Goal: Task Accomplishment & Management: Manage account settings

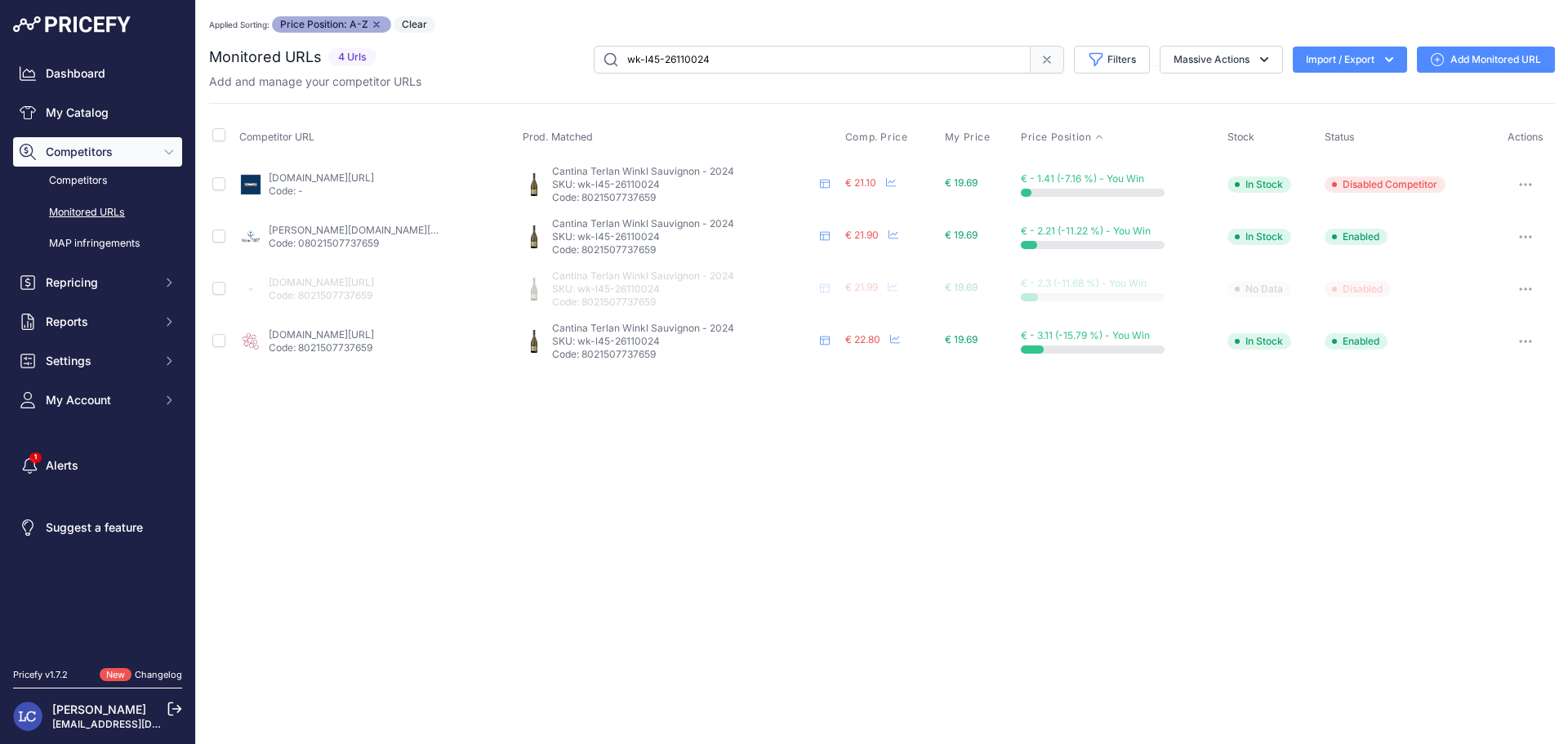
click at [1521, 184] on icon "button" at bounding box center [1522, 184] width 2 height 2
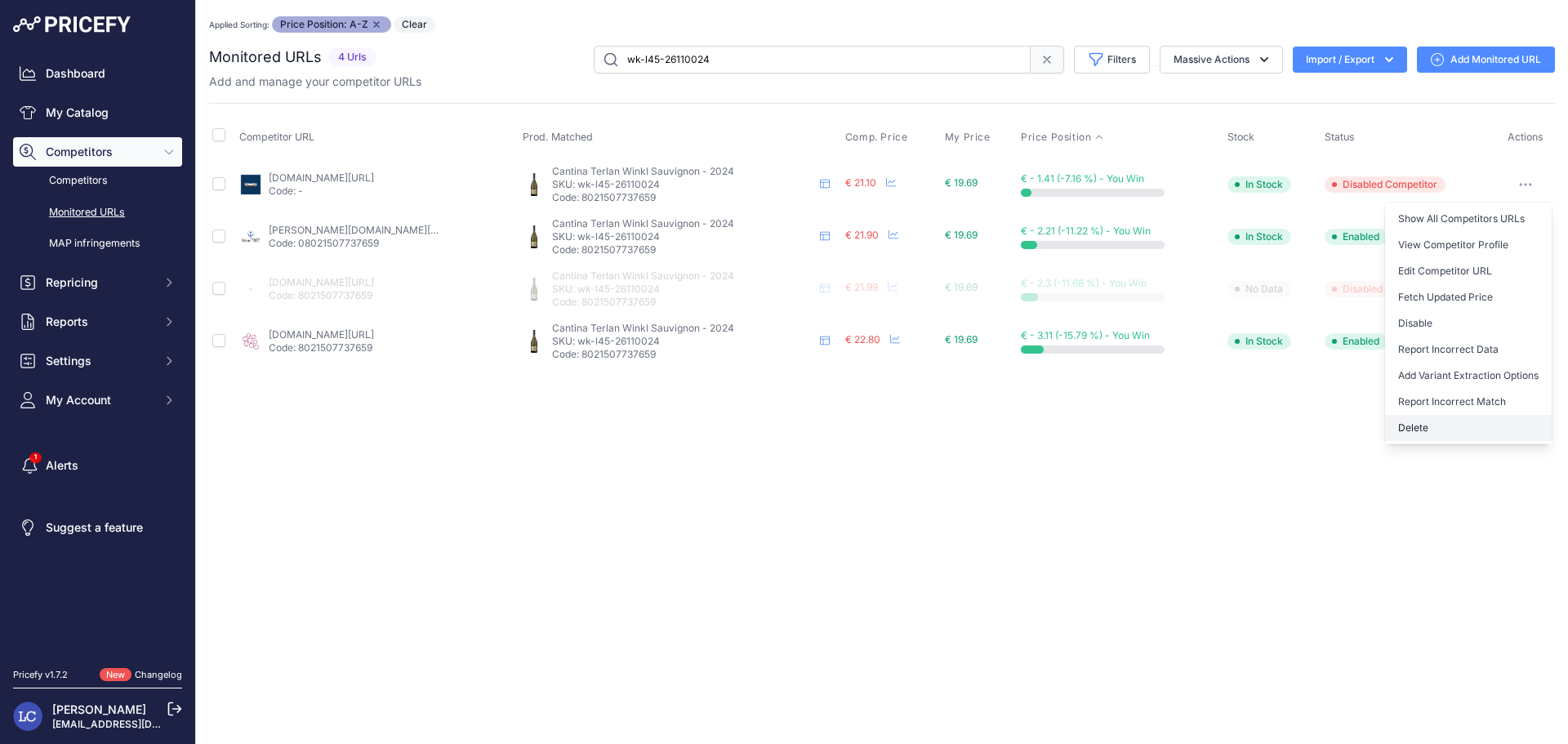
click at [1436, 424] on button "Delete" at bounding box center [1468, 428] width 167 height 26
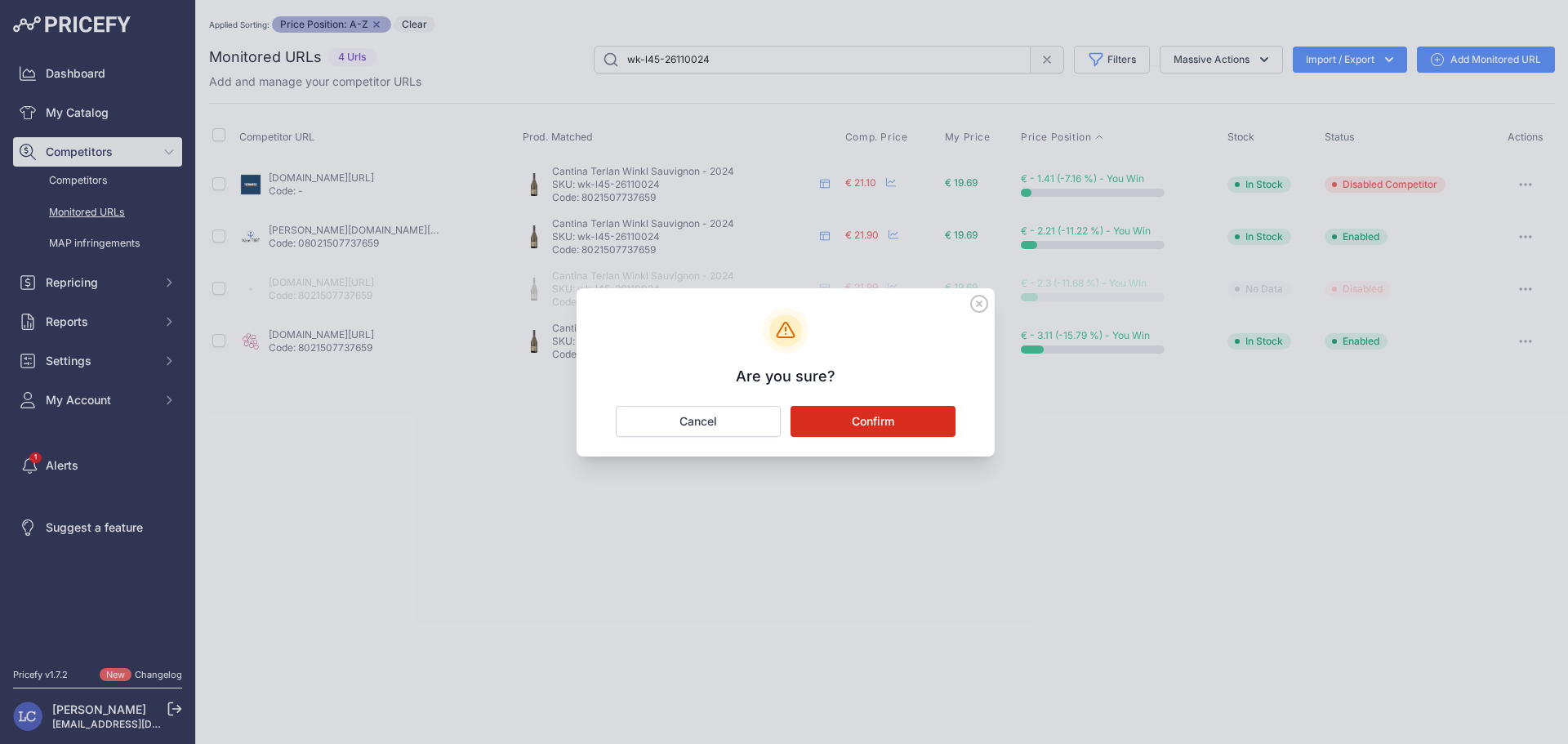
click at [908, 420] on button "Confirm" at bounding box center [873, 421] width 165 height 31
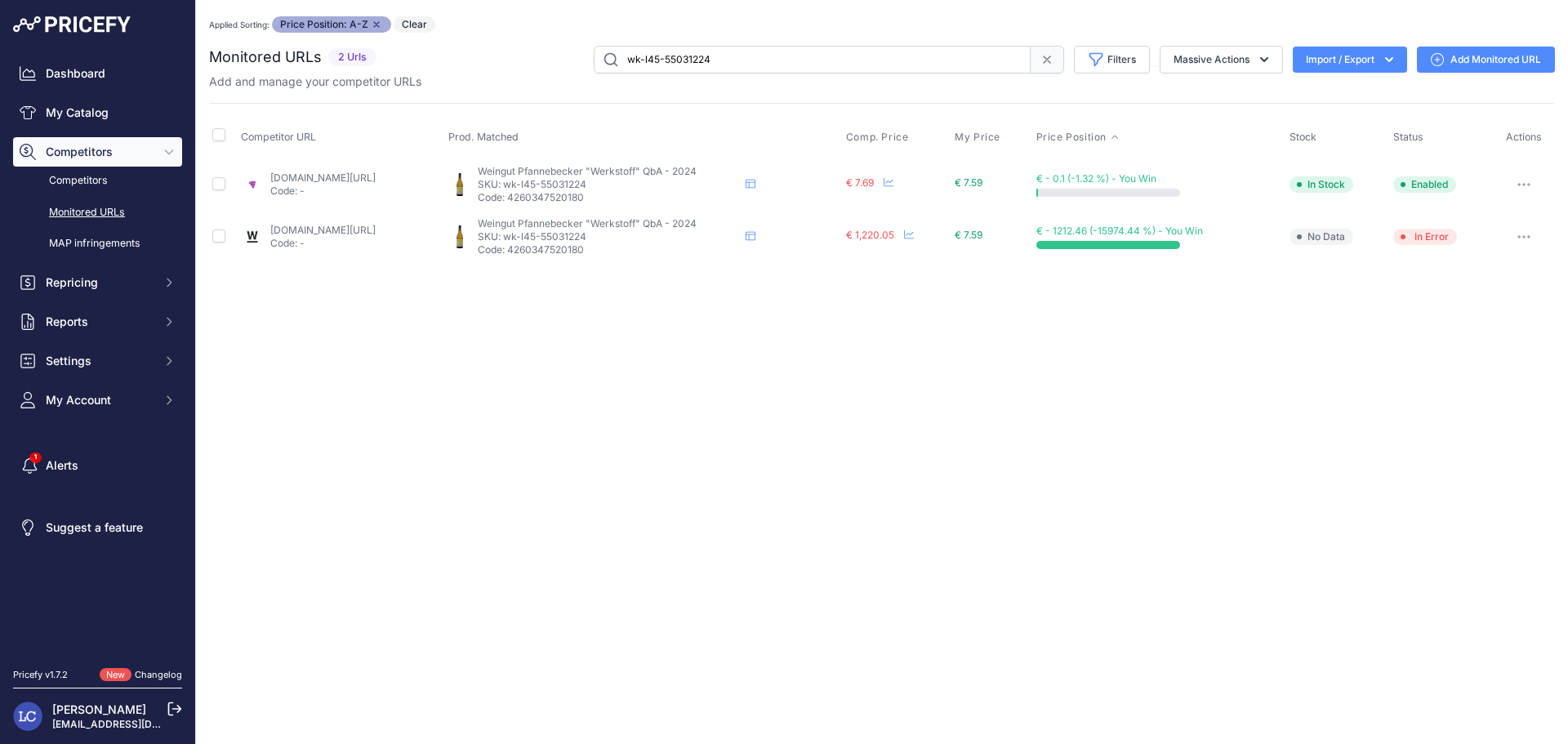
click at [1477, 69] on link "Add Monitored URL" at bounding box center [1486, 60] width 138 height 26
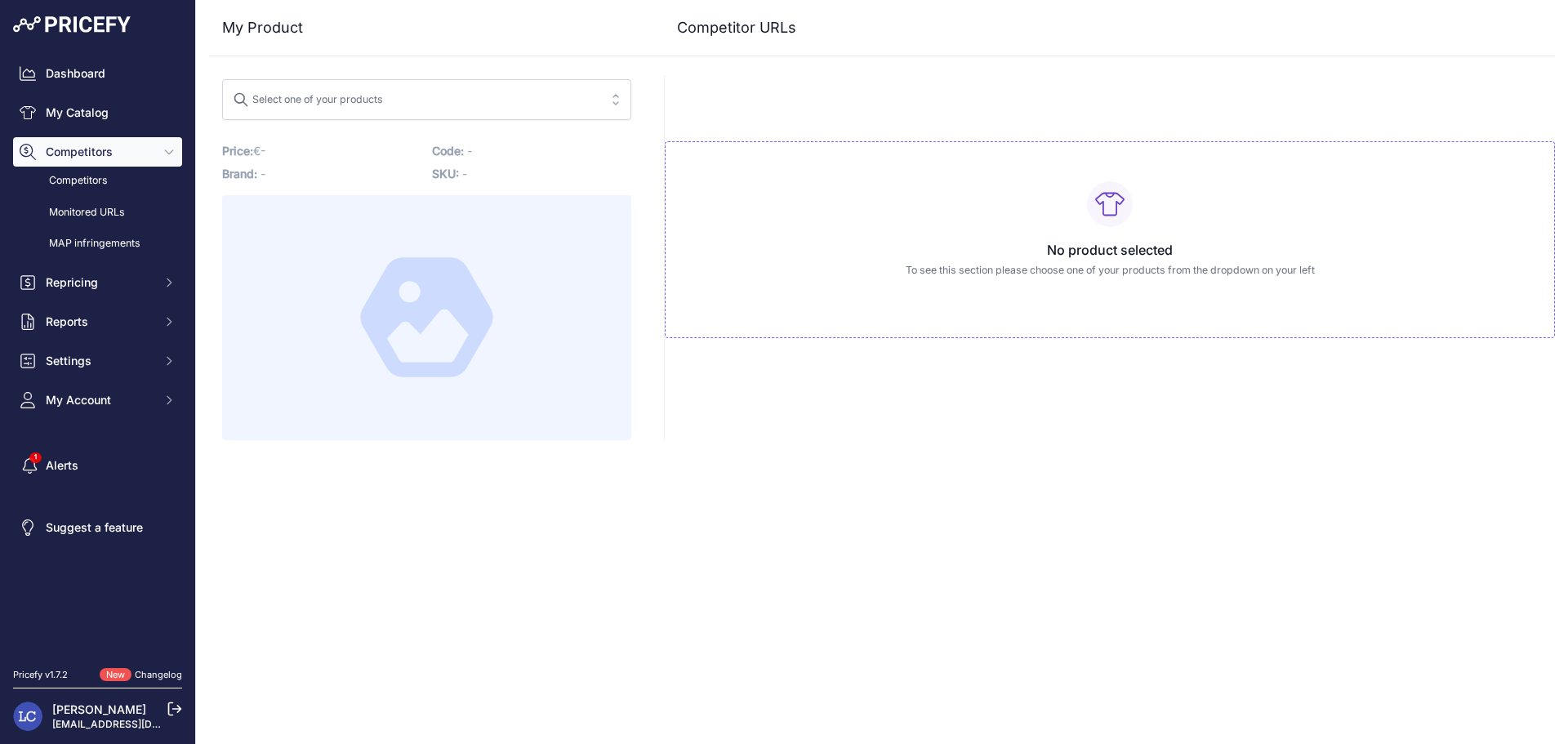
click at [522, 106] on span "Select one of your products" at bounding box center [416, 100] width 365 height 26
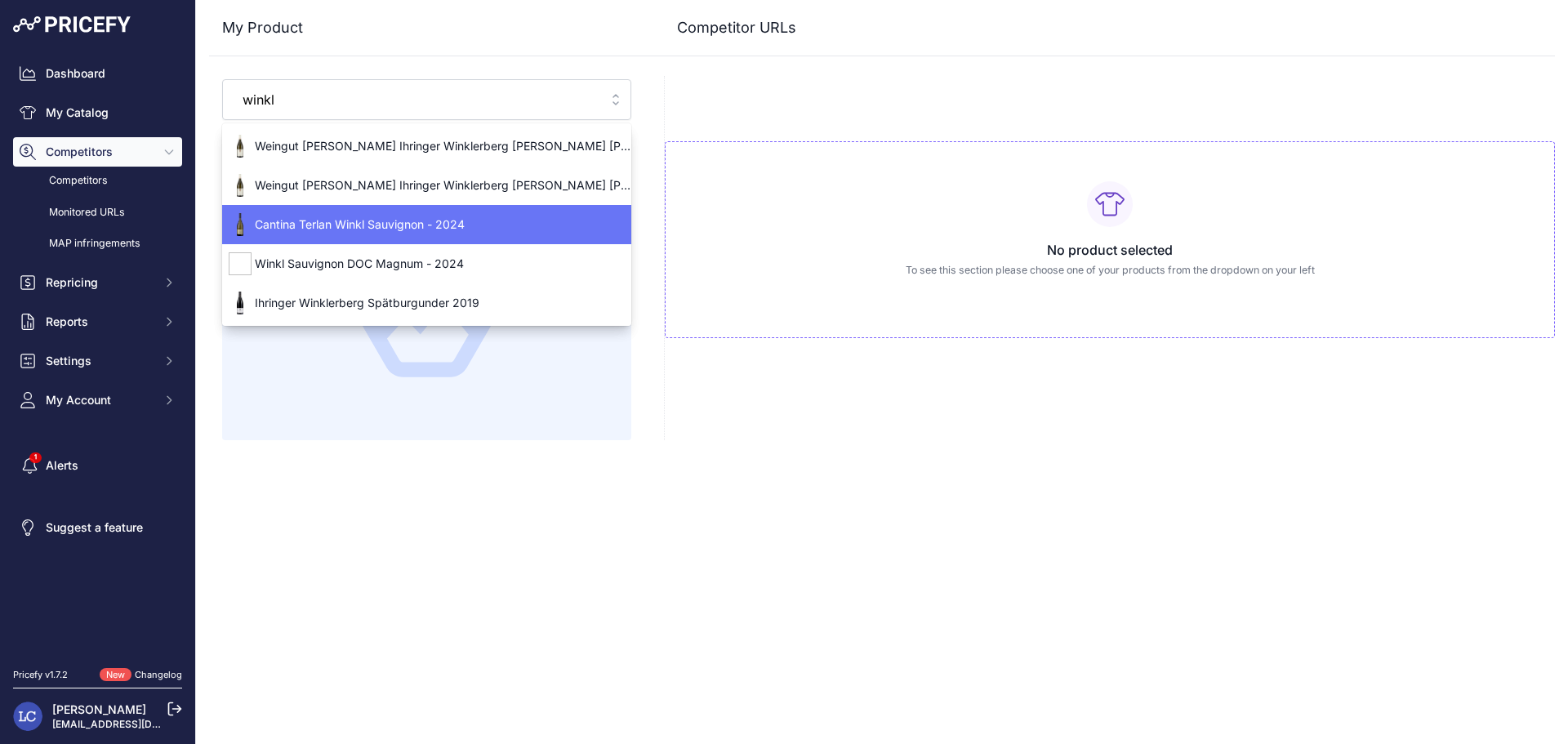
type input "winkl"
click at [435, 228] on span "Cantina Terlan Winkl Sauvignon - 2024" at bounding box center [427, 224] width 409 height 17
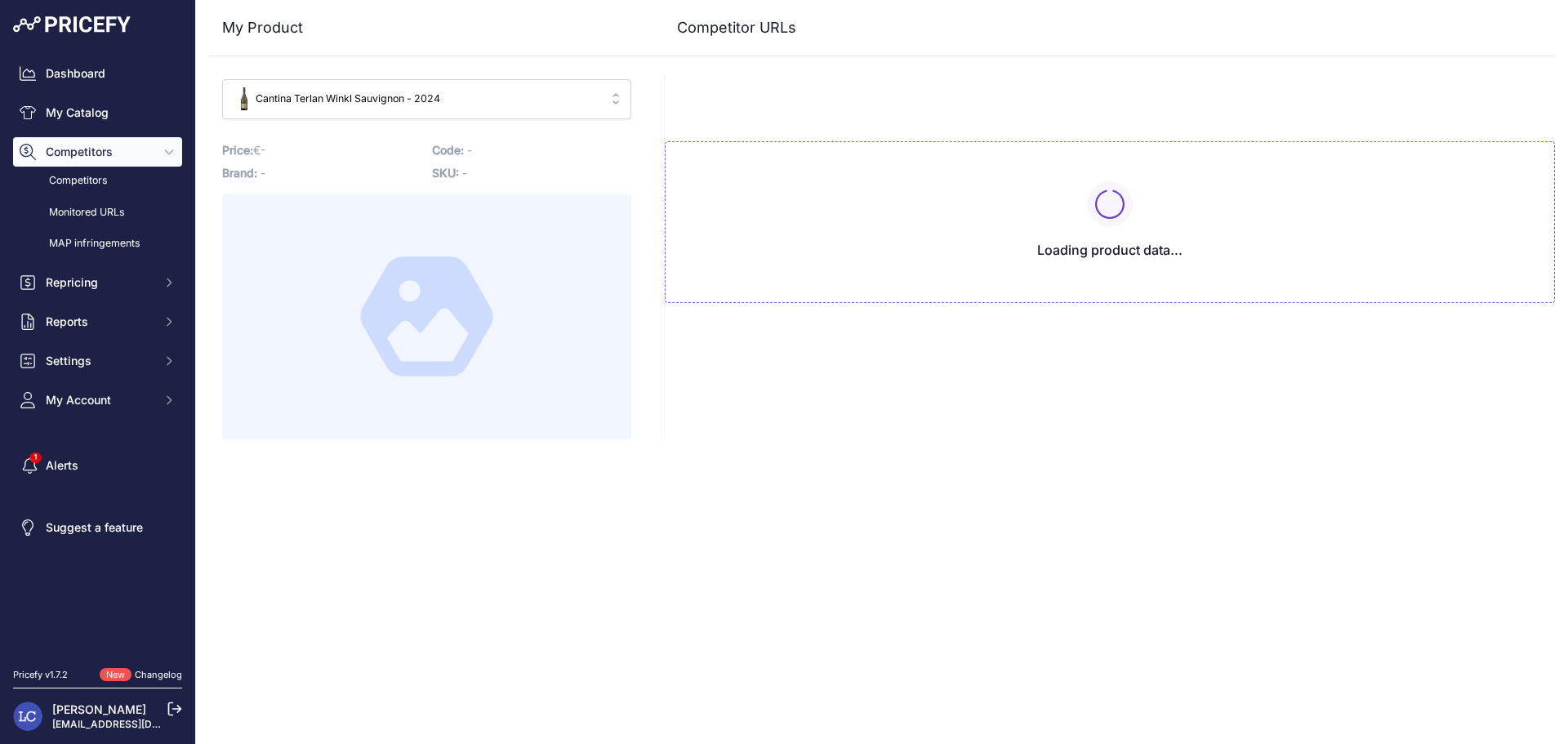
type input "[DOMAIN_NAME][URL]"
type input "[DOMAIN_NAME][URL][PERSON_NAME]"
type input "[DOMAIN_NAME][URL]"
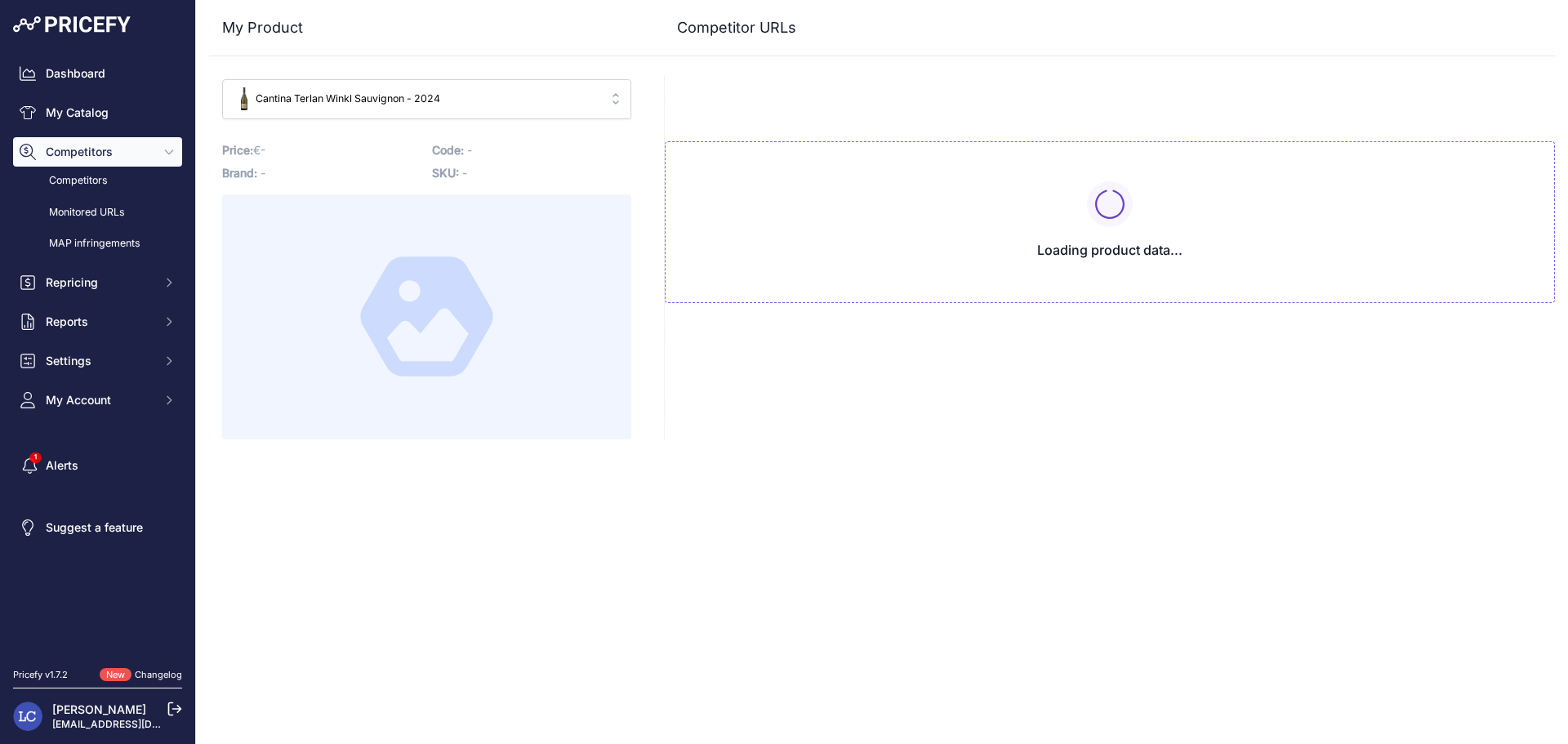
type input "[DOMAIN_NAME][URL][PERSON_NAME]"
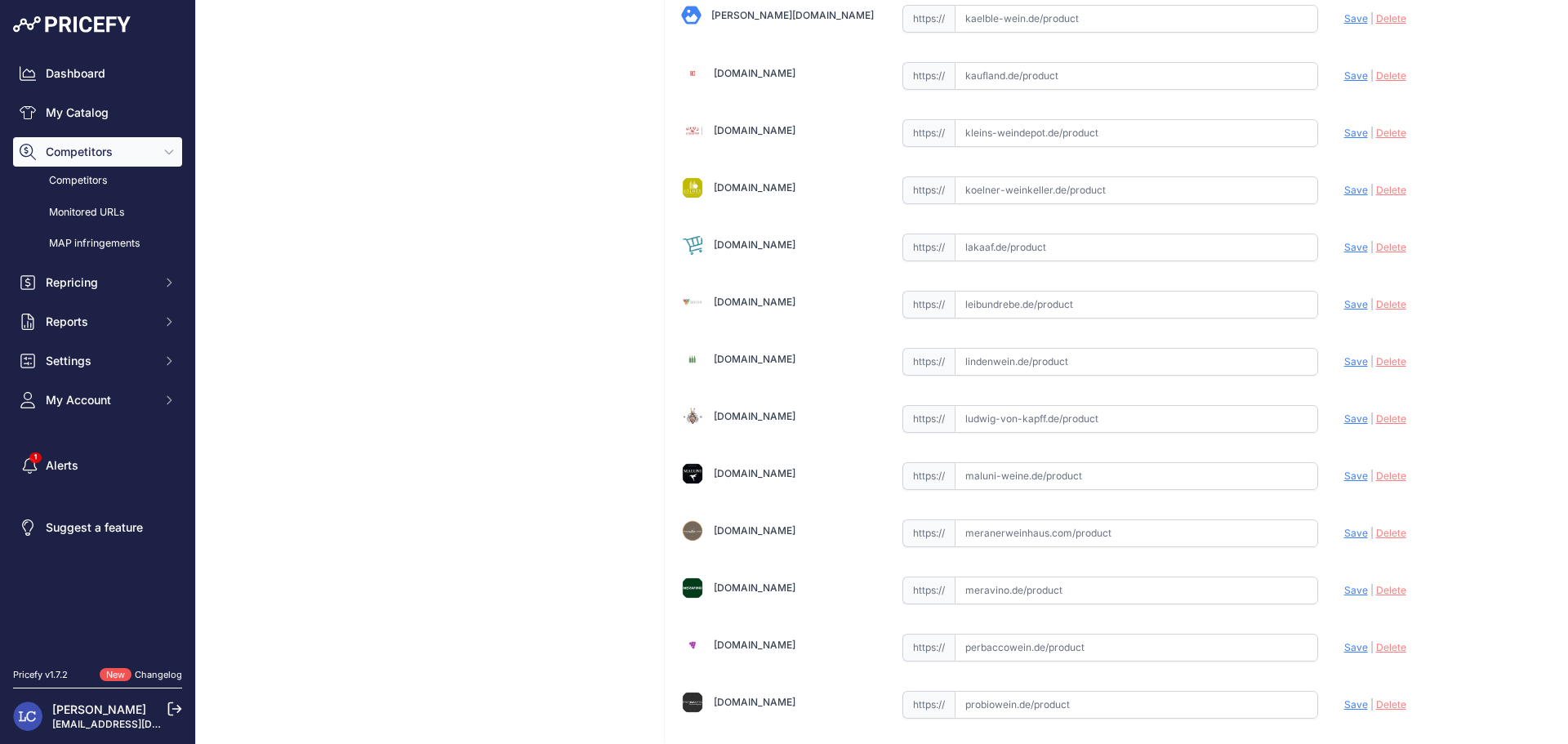
scroll to position [2536, 0]
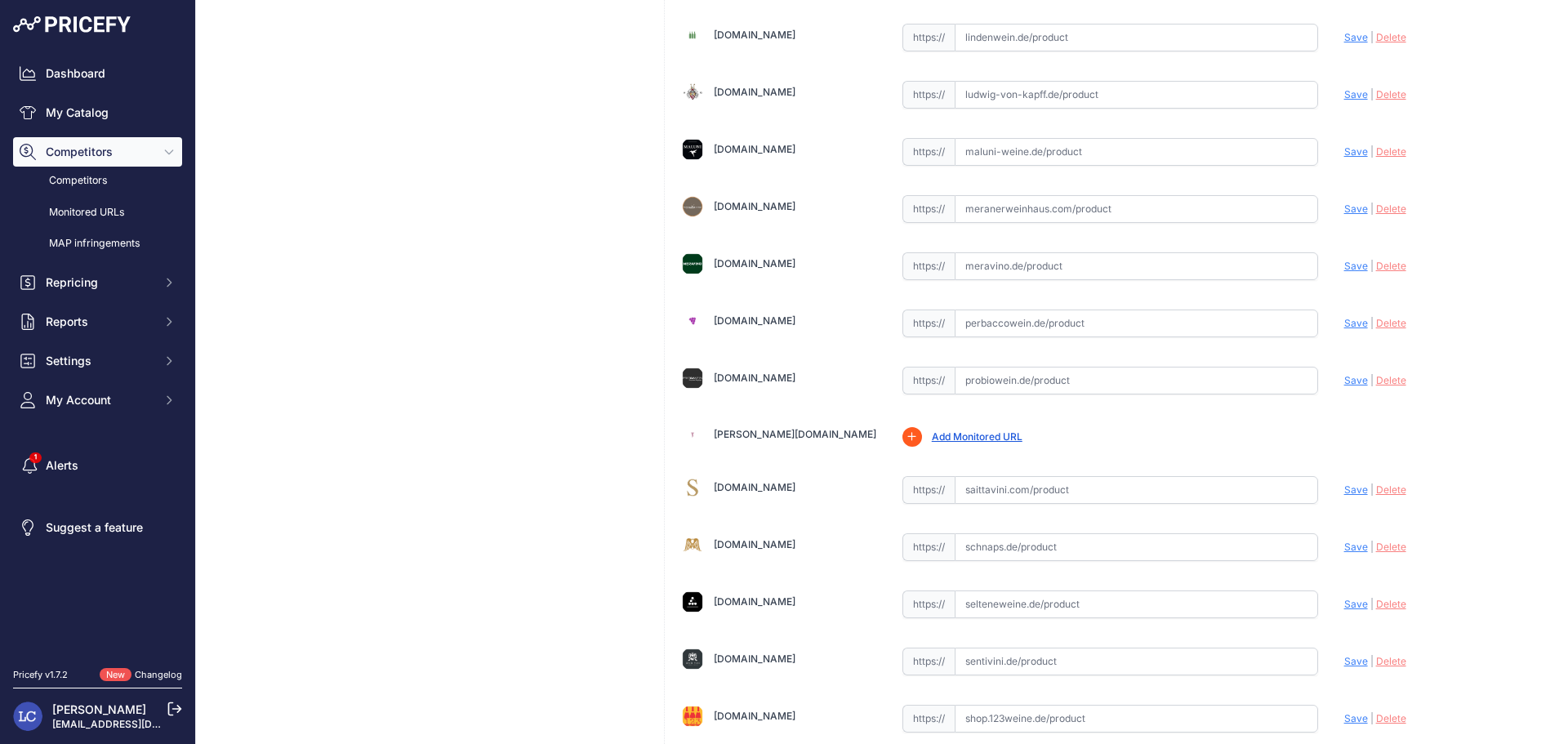
click at [1050, 206] on input "text" at bounding box center [1137, 208] width 364 height 27
paste input "https://www.meranerweinhaus.com/de/kellerei-terlan-sauvignon-winkl-2024"
click at [1347, 212] on span "Save" at bounding box center [1356, 209] width 24 height 12
type input "[URL][DOMAIN_NAME]"
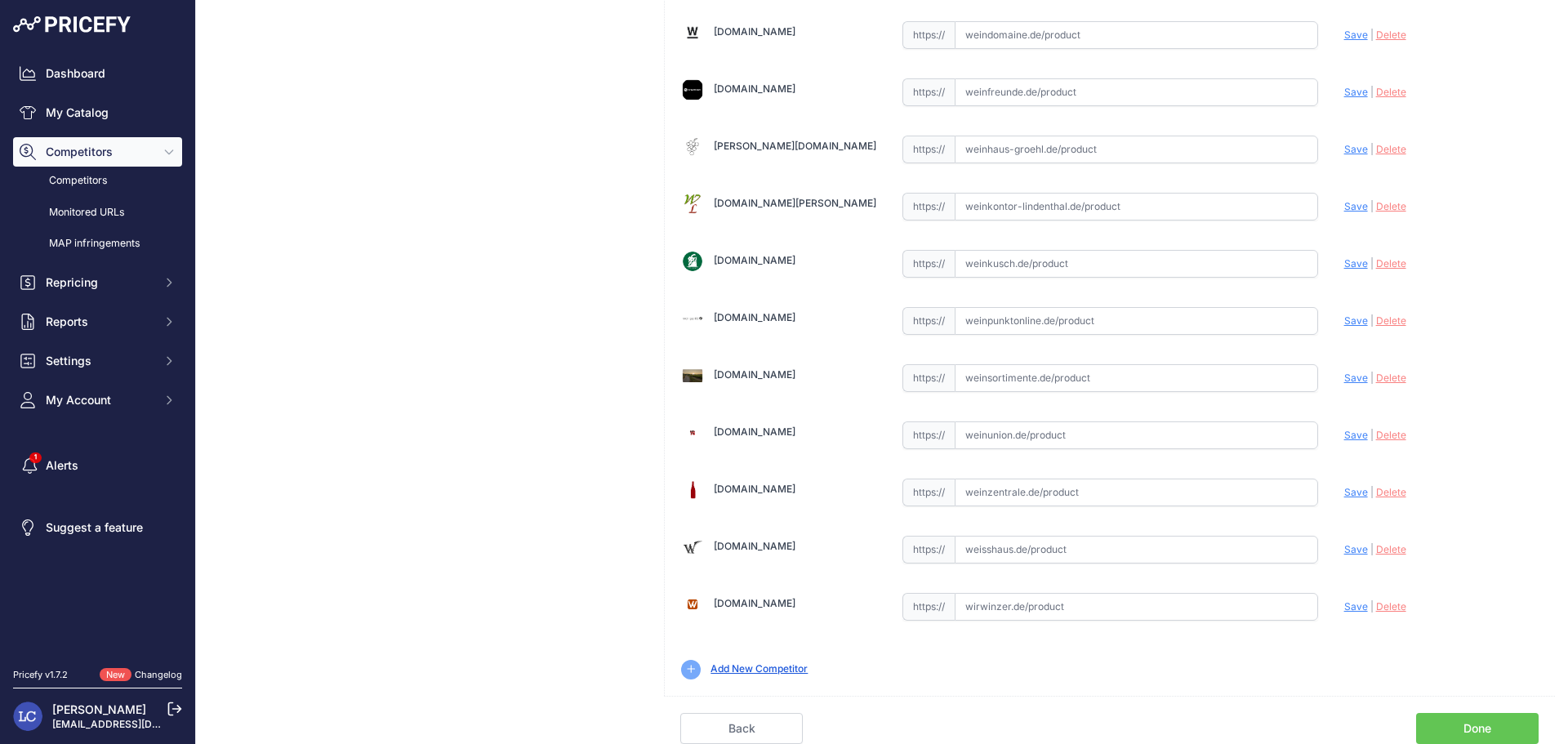
scroll to position [5050, 0]
click at [1504, 720] on link "Done" at bounding box center [1477, 728] width 123 height 31
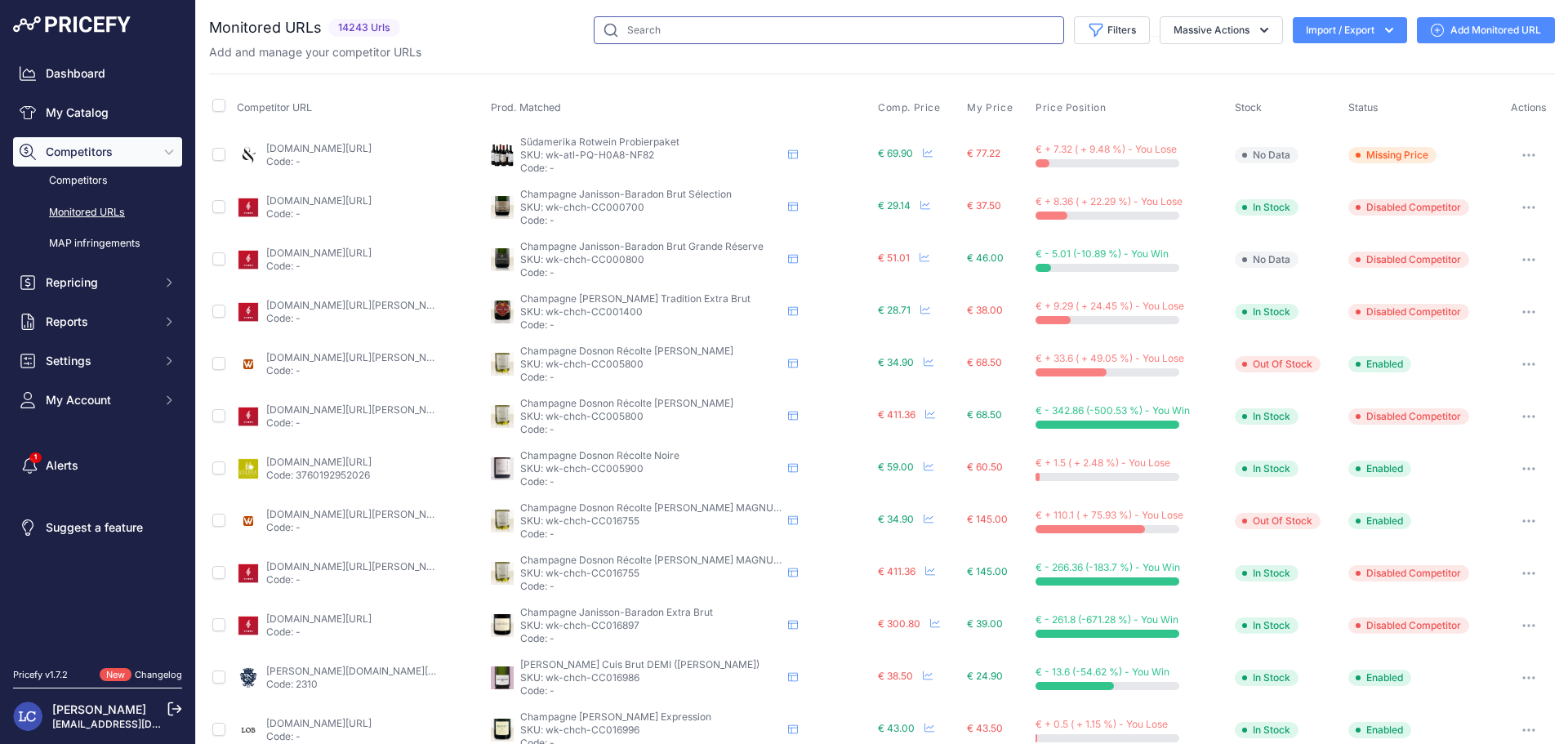
click at [776, 25] on input "text" at bounding box center [829, 30] width 470 height 27
type input "winkl"
